Goal: Task Accomplishment & Management: Use online tool/utility

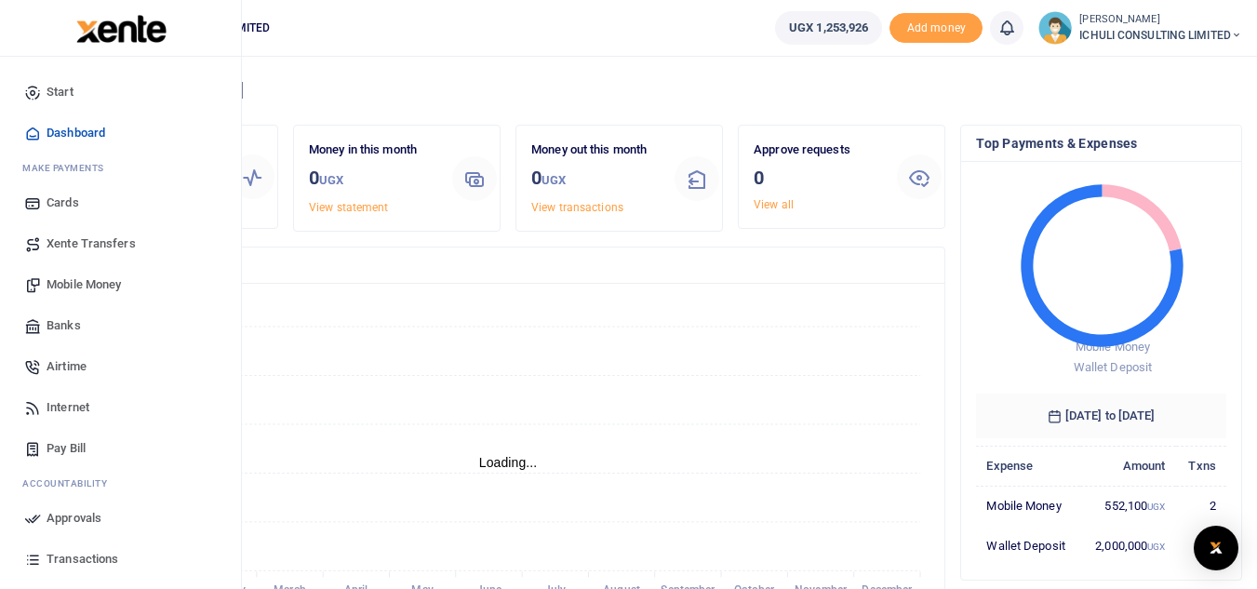
scroll to position [15, 15]
click at [90, 284] on span "Mobile Money" at bounding box center [84, 284] width 74 height 19
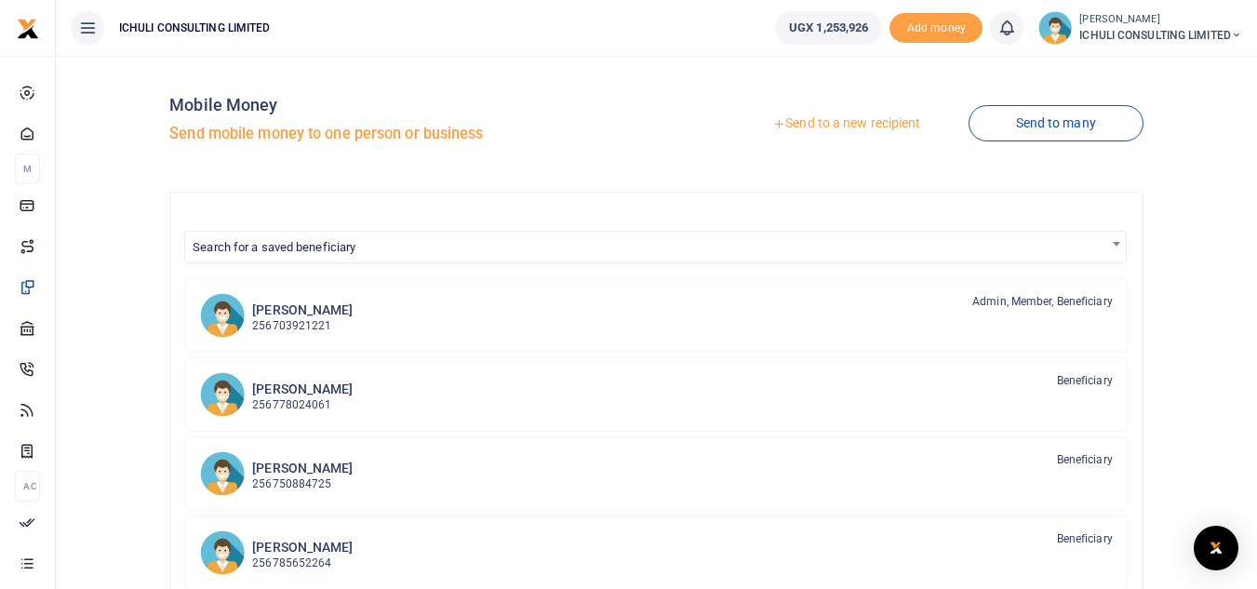
click at [834, 121] on link "Send to a new recipient" at bounding box center [846, 124] width 243 height 34
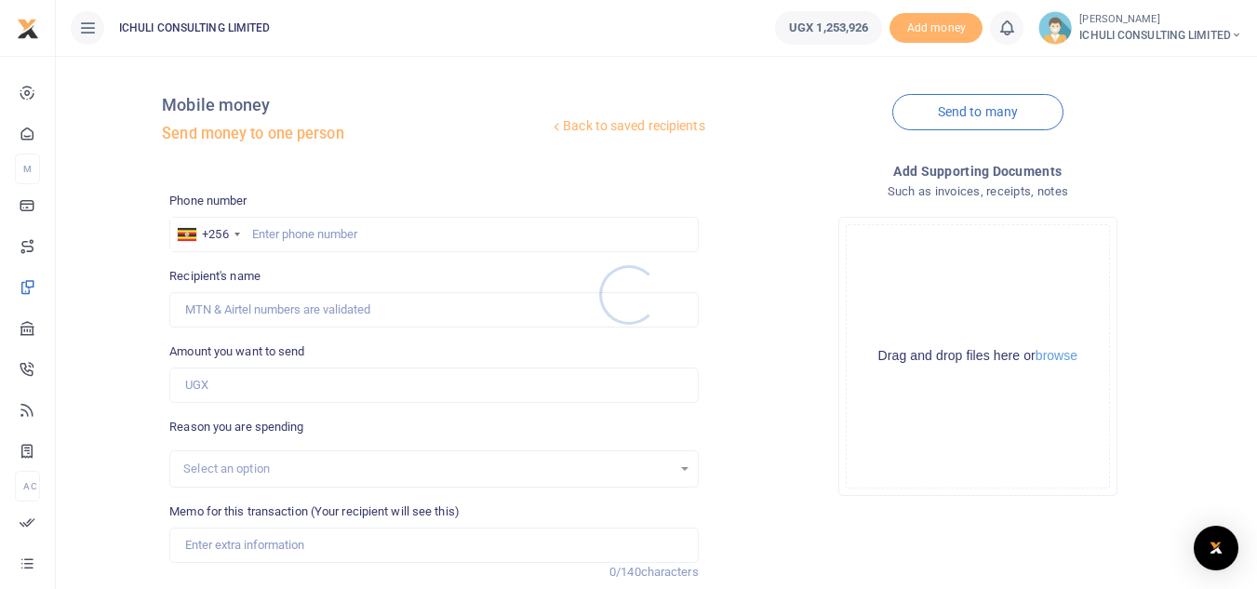
click at [321, 228] on div at bounding box center [628, 294] width 1257 height 589
click at [315, 229] on input "text" at bounding box center [433, 234] width 529 height 35
paste input "758 710827"
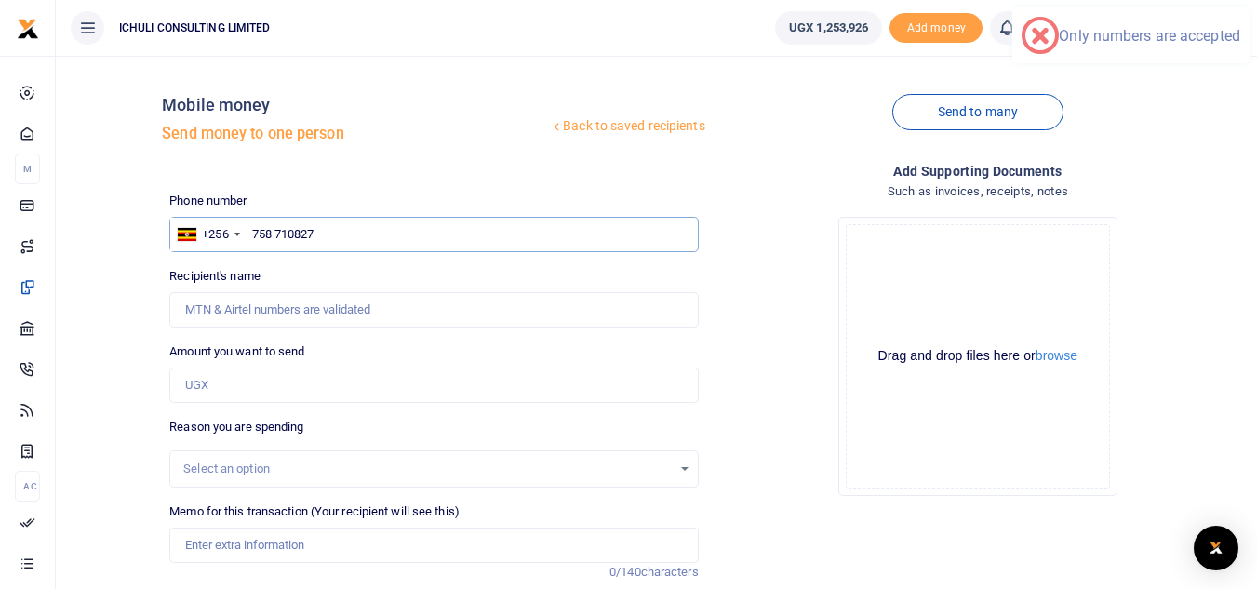
click at [277, 231] on input "758 710827" at bounding box center [433, 234] width 529 height 35
type input "758710827"
type input "Jonathan Mukisa"
type input "758710827"
click at [265, 387] on input "Amount you want to send" at bounding box center [433, 385] width 529 height 35
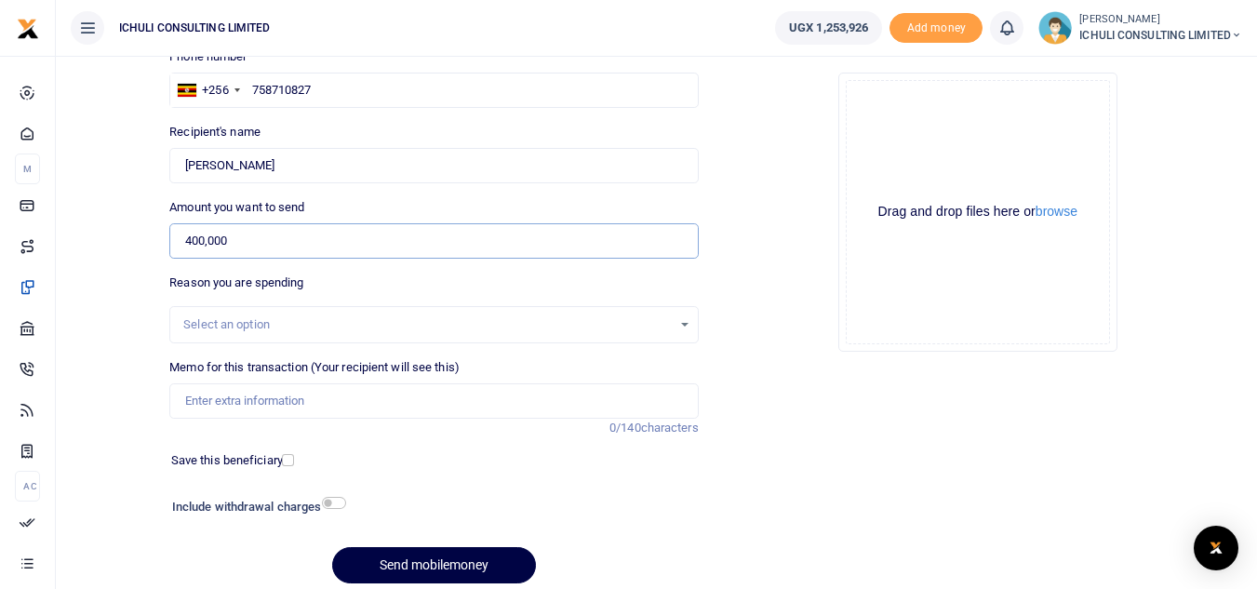
scroll to position [156, 0]
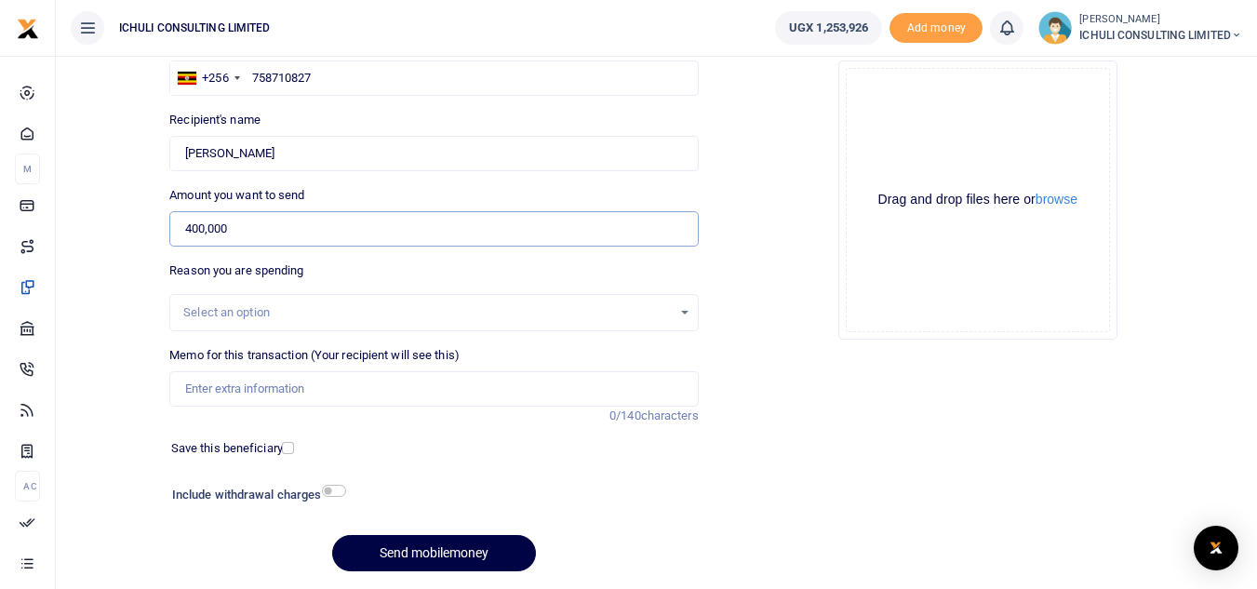
type input "400,000"
click at [605, 319] on div "Select an option" at bounding box center [427, 312] width 488 height 19
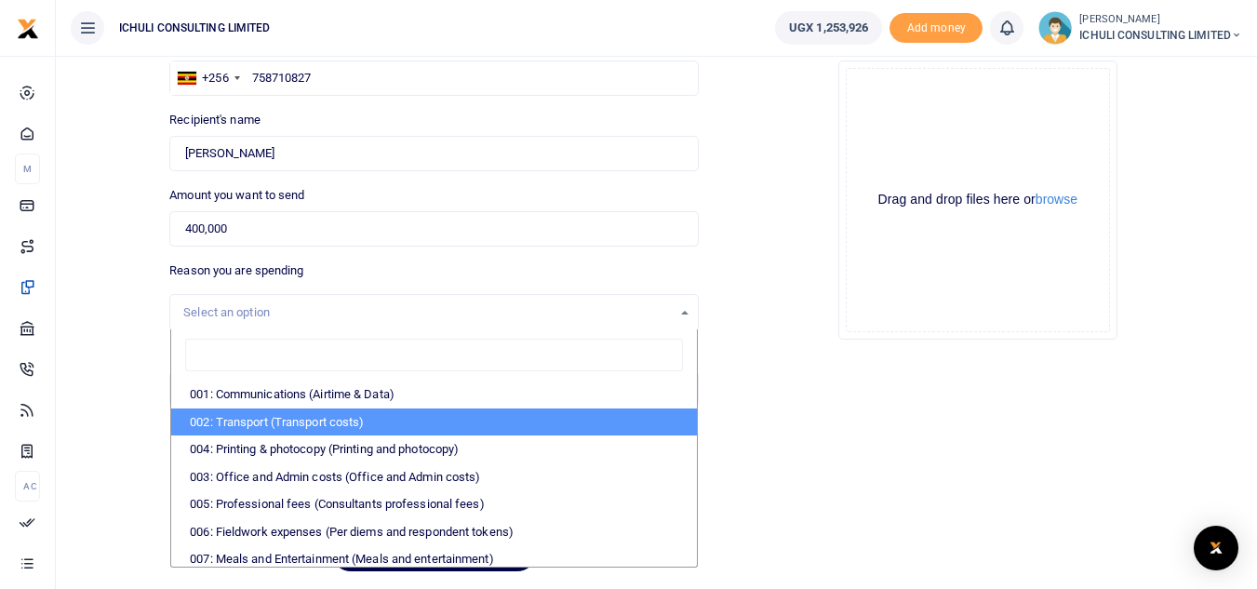
click at [530, 434] on li "002: Transport (Transport costs)" at bounding box center [433, 423] width 525 height 28
select select "62"
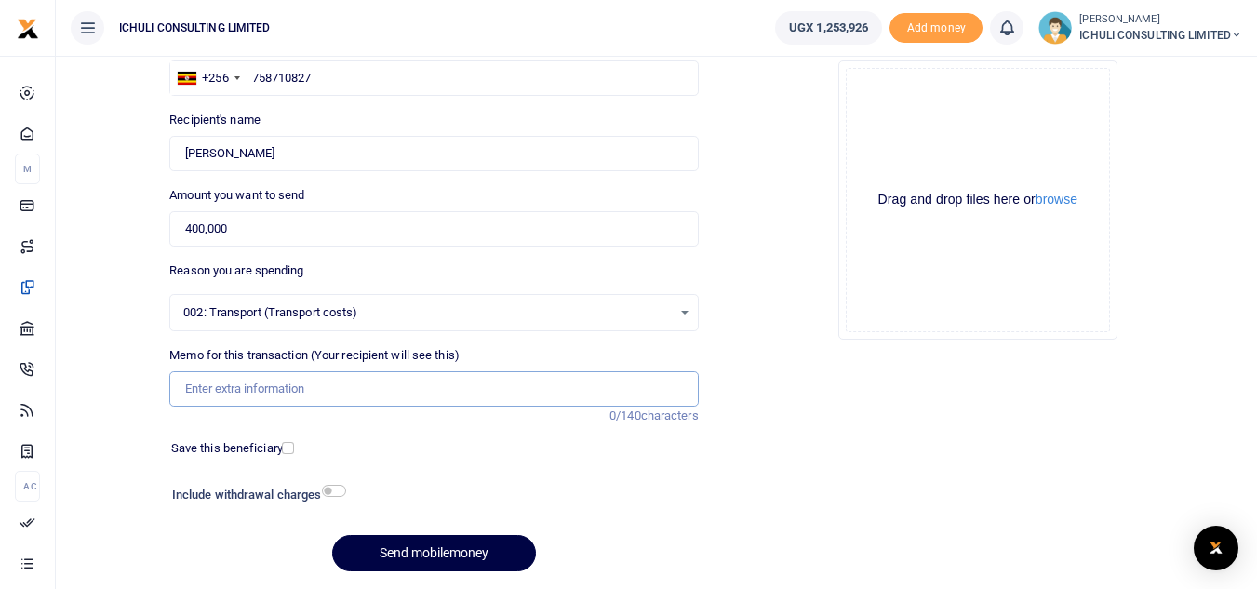
click at [274, 382] on input "Memo for this transaction (Your recipient will see this)" at bounding box center [433, 388] width 529 height 35
type input "SFL Car hire"
click at [449, 552] on button "Send mobilemoney" at bounding box center [434, 553] width 204 height 36
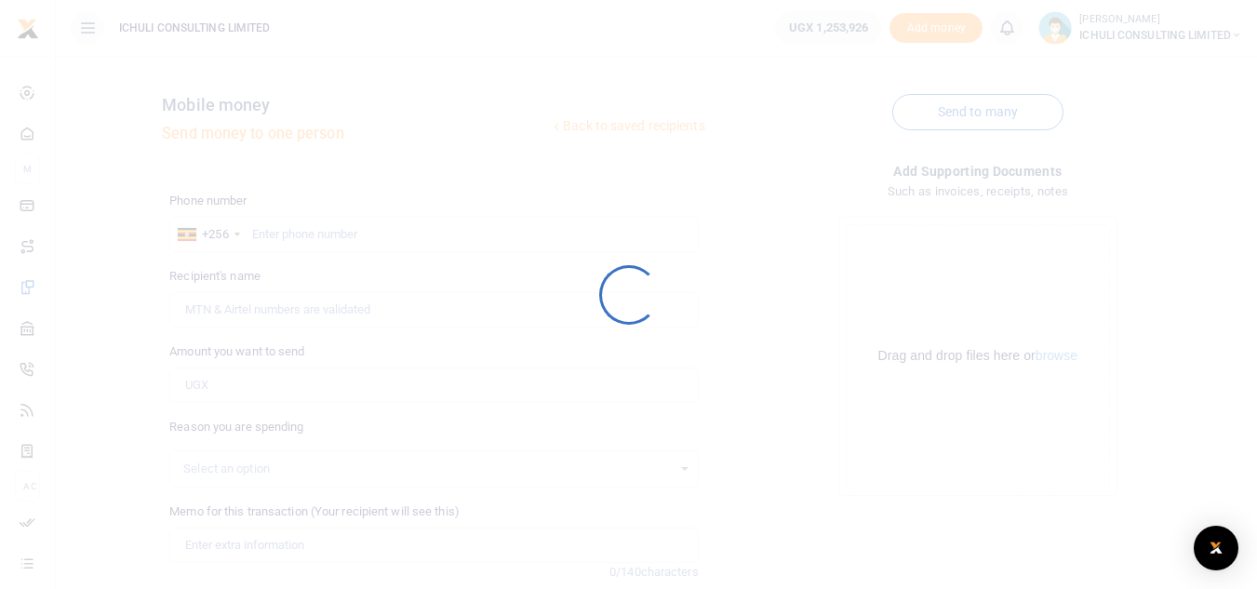
scroll to position [156, 0]
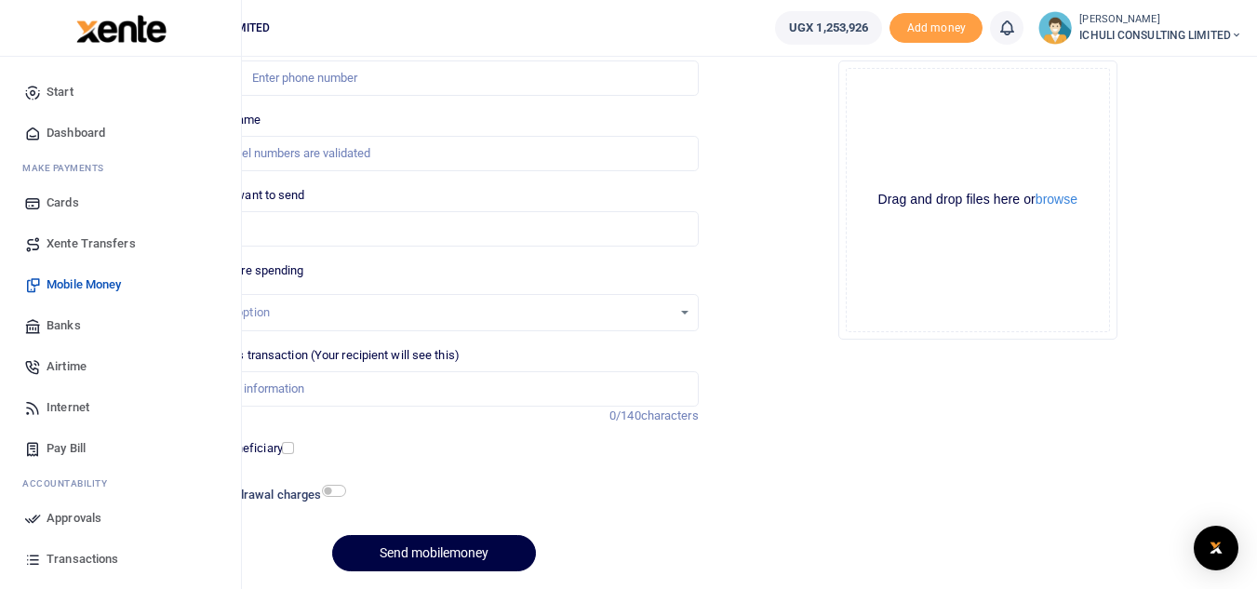
click at [60, 516] on span "Approvals" at bounding box center [74, 518] width 55 height 19
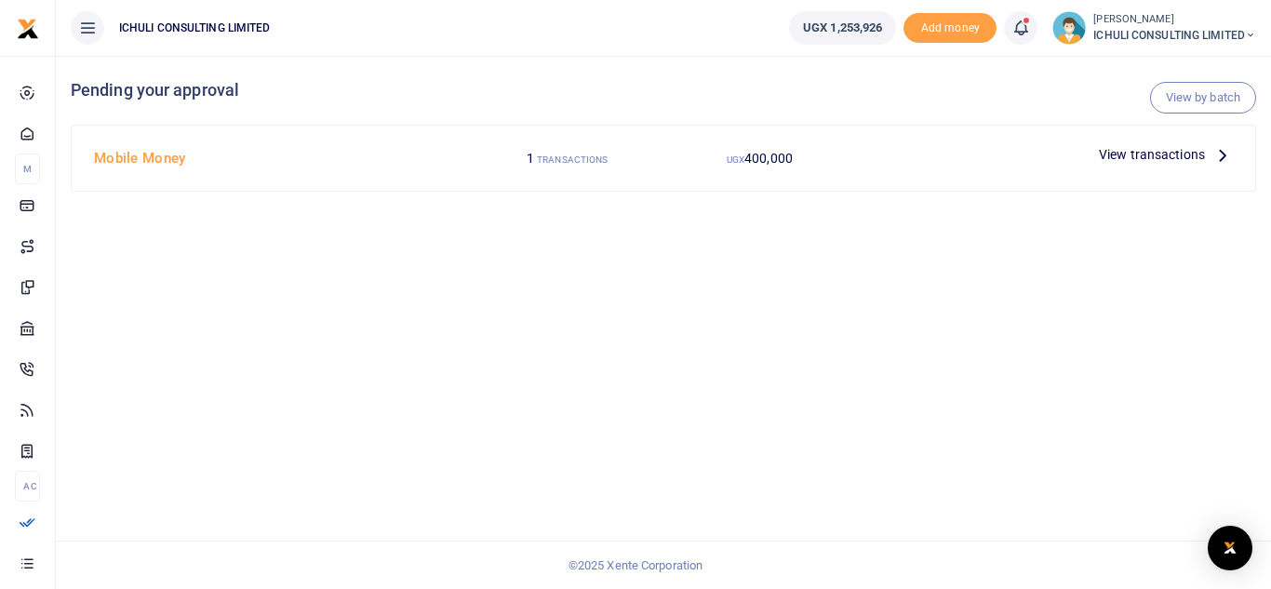
click at [1223, 154] on icon at bounding box center [1223, 154] width 20 height 20
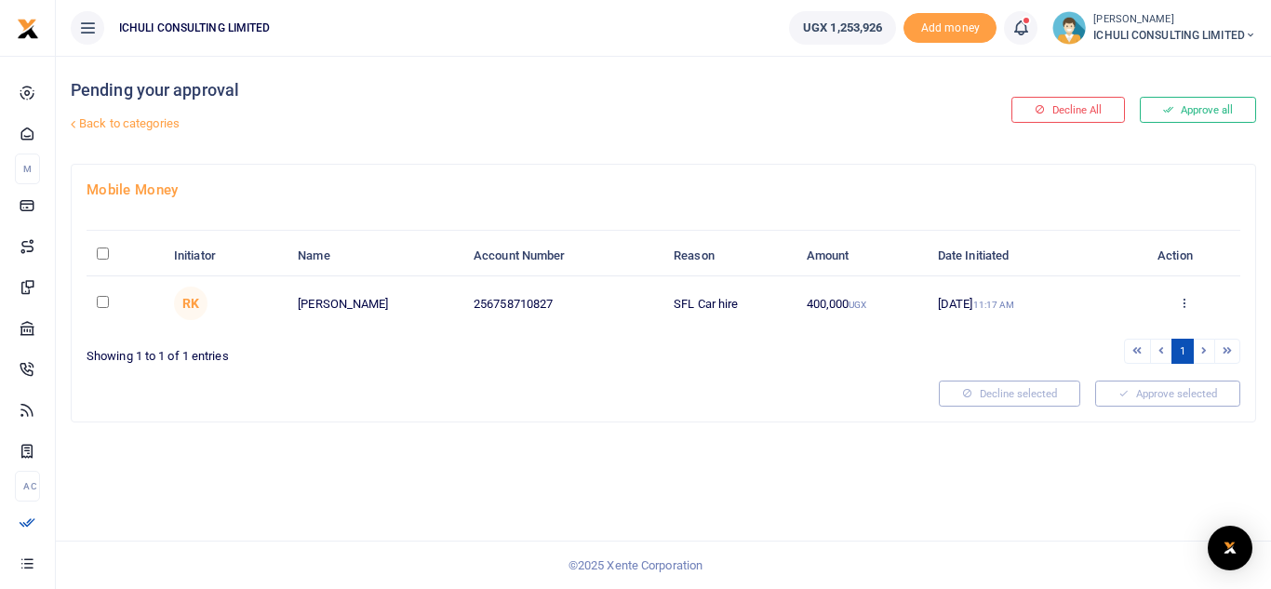
click at [100, 253] on input "\a \a : activate to sort column descending" at bounding box center [103, 254] width 12 height 12
checkbox input "true"
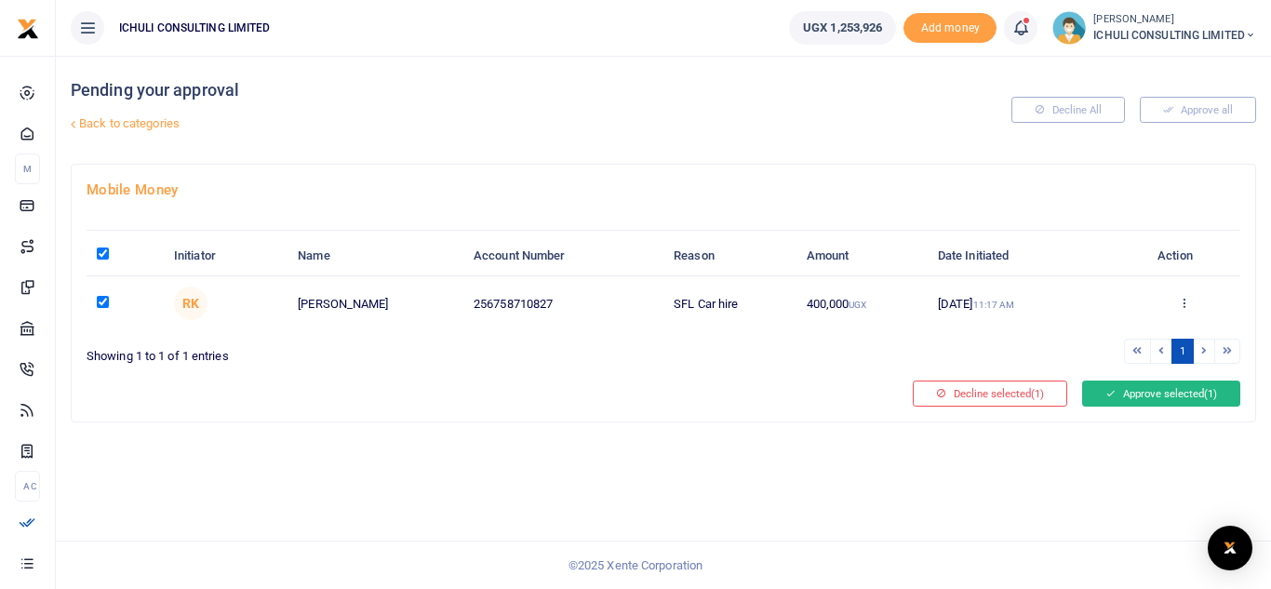
click at [1170, 394] on button "Approve selected (1)" at bounding box center [1161, 394] width 158 height 26
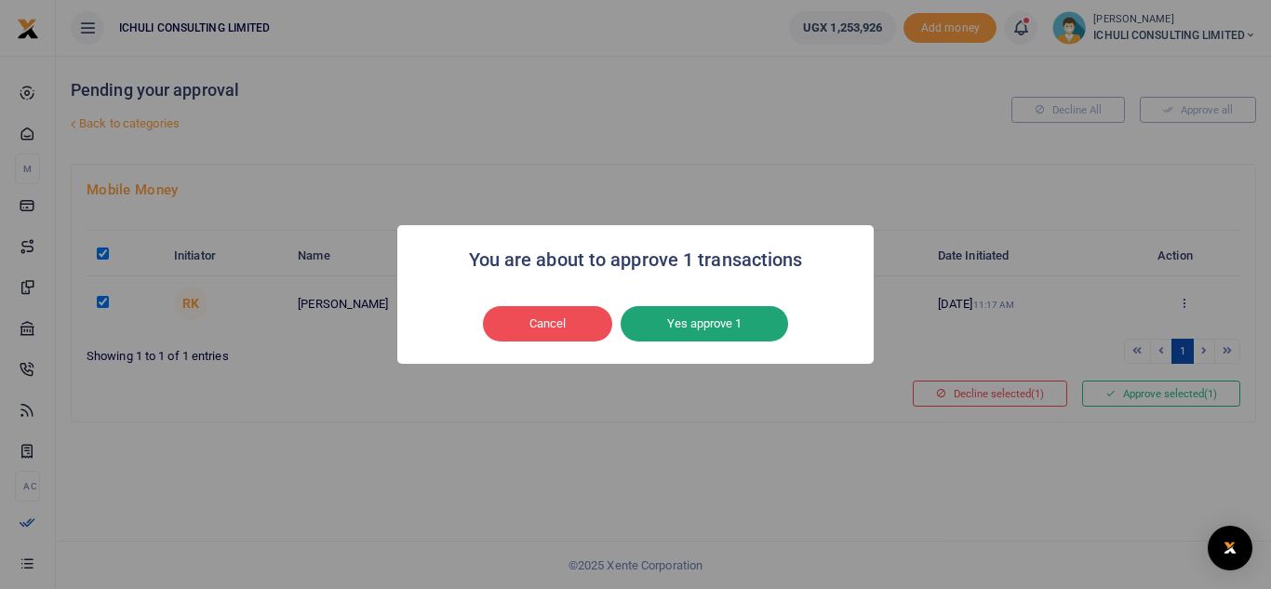
click at [700, 321] on button "Yes approve 1" at bounding box center [705, 323] width 168 height 35
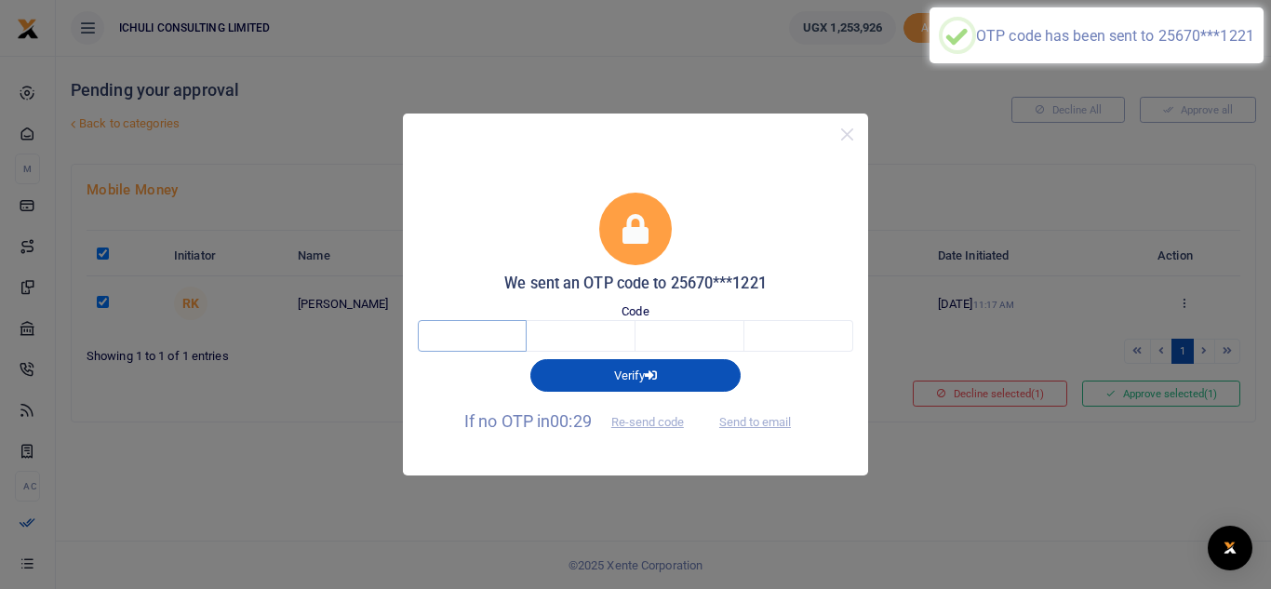
click at [486, 337] on input "text" at bounding box center [472, 336] width 109 height 32
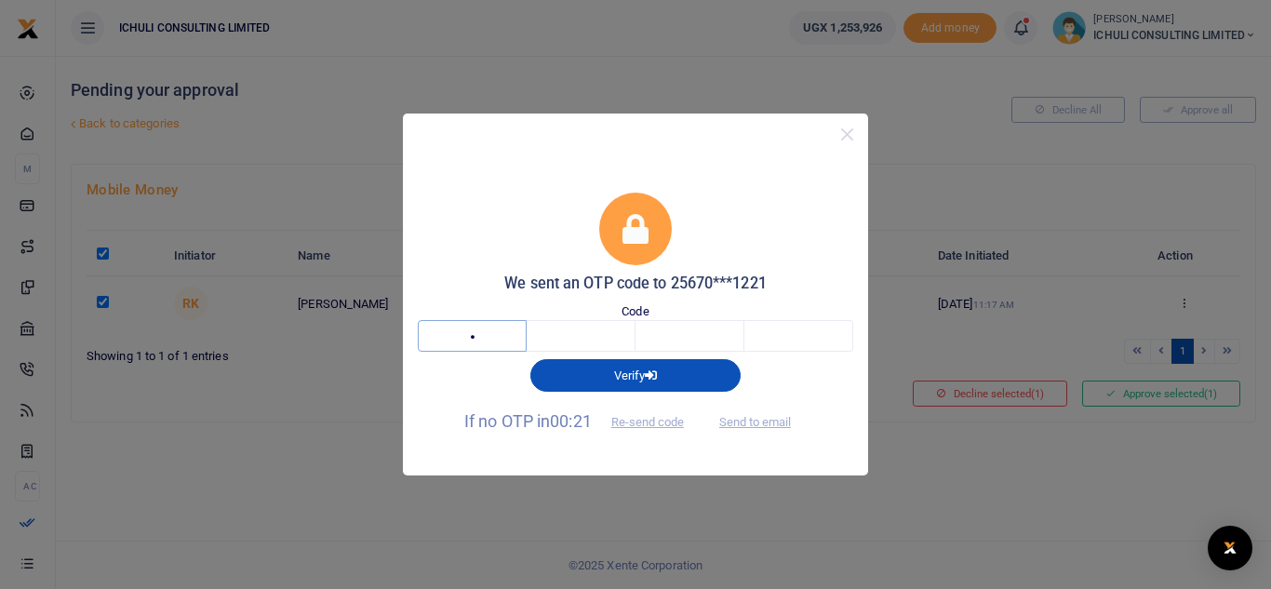
type input "9"
type input "6"
type input "4"
type input "2"
